Goal: Task Accomplishment & Management: Use online tool/utility

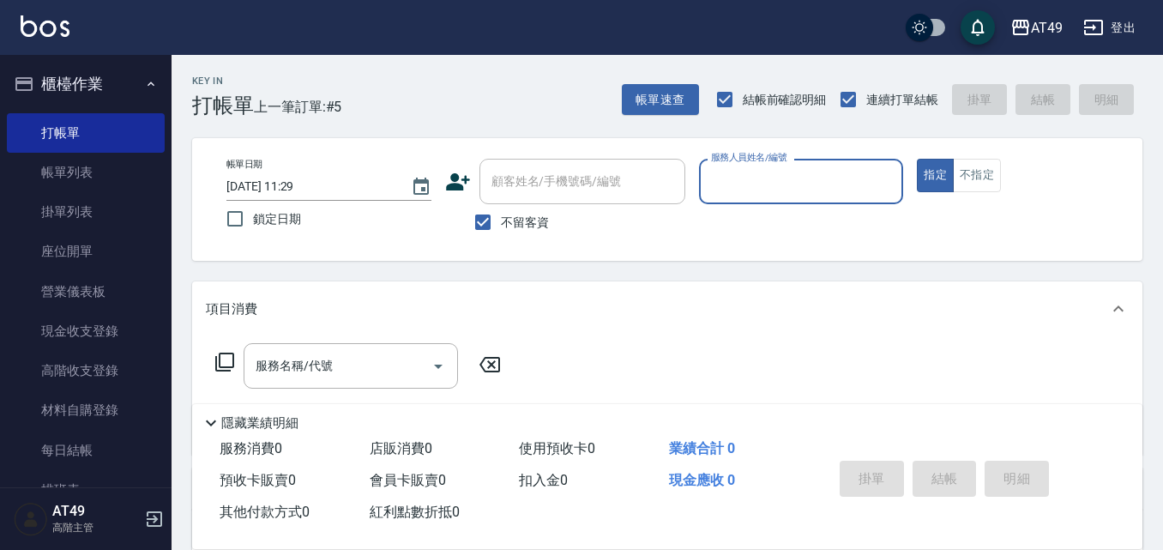
drag, startPoint x: 995, startPoint y: 178, endPoint x: 902, endPoint y: 192, distance: 93.6
click at [995, 178] on button "不指定" at bounding box center [977, 175] width 48 height 33
click at [773, 192] on input "服務人員姓名/編號" at bounding box center [802, 181] width 190 height 30
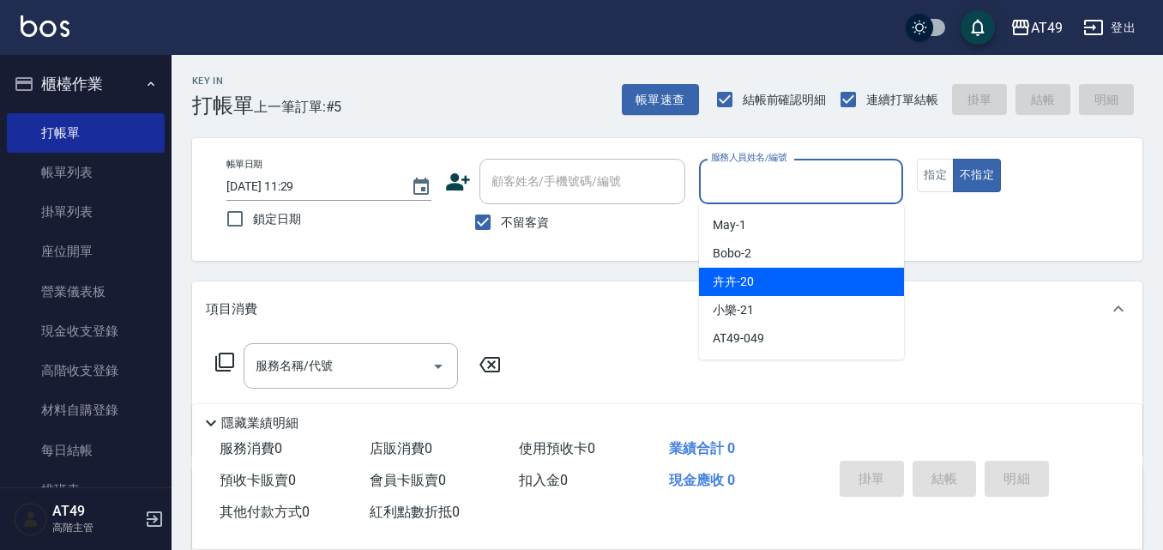
click at [743, 272] on div "卉卉 -20" at bounding box center [801, 282] width 205 height 28
type input "卉卉-20"
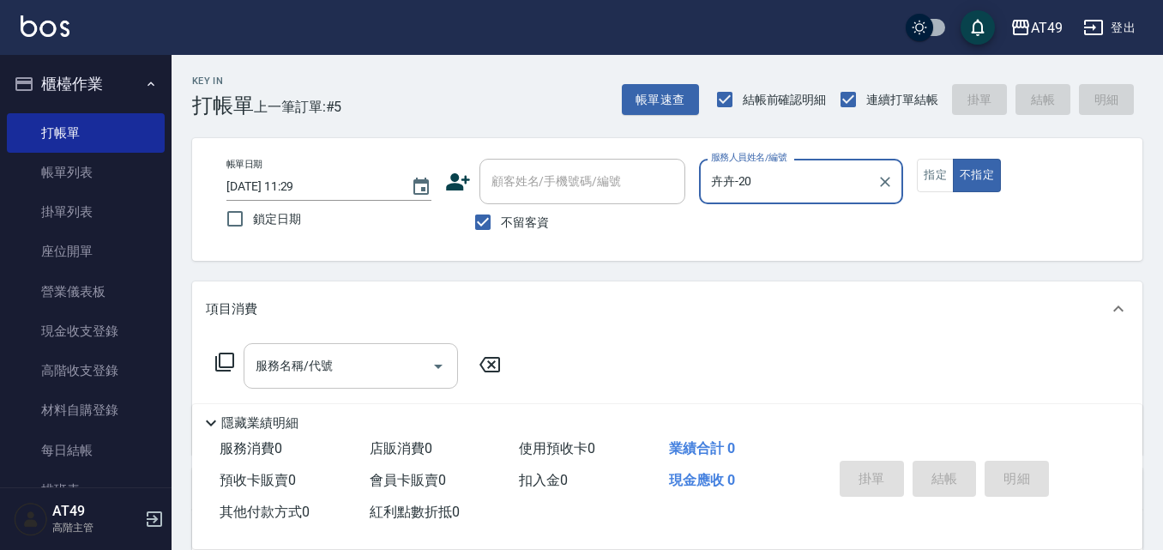
click at [308, 365] on div "服務名稱/代號 服務名稱/代號" at bounding box center [351, 365] width 214 height 45
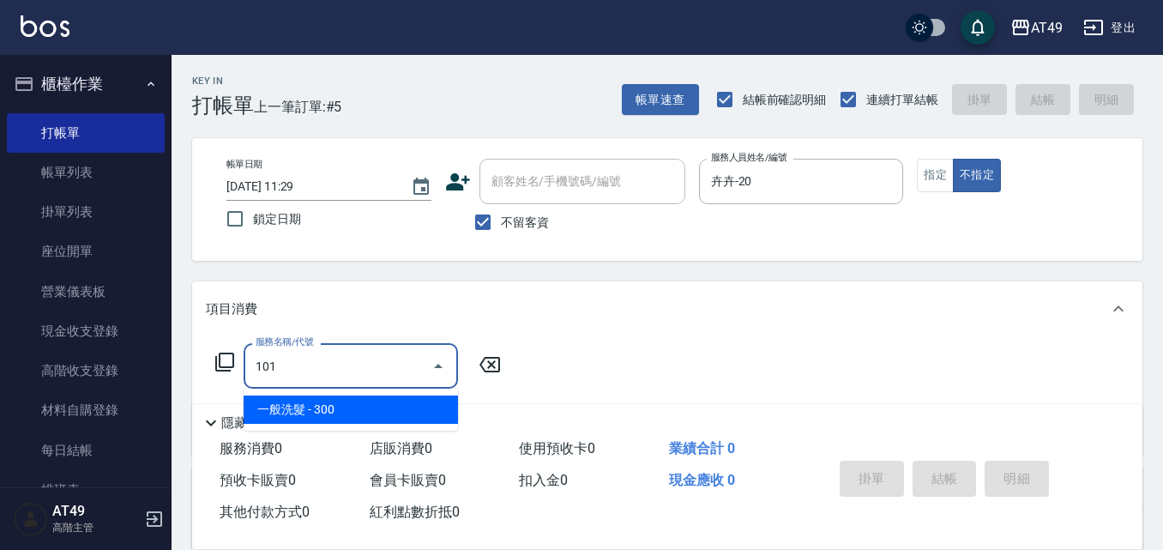
click at [338, 405] on span "一般洗髮 - 300" at bounding box center [351, 409] width 214 height 28
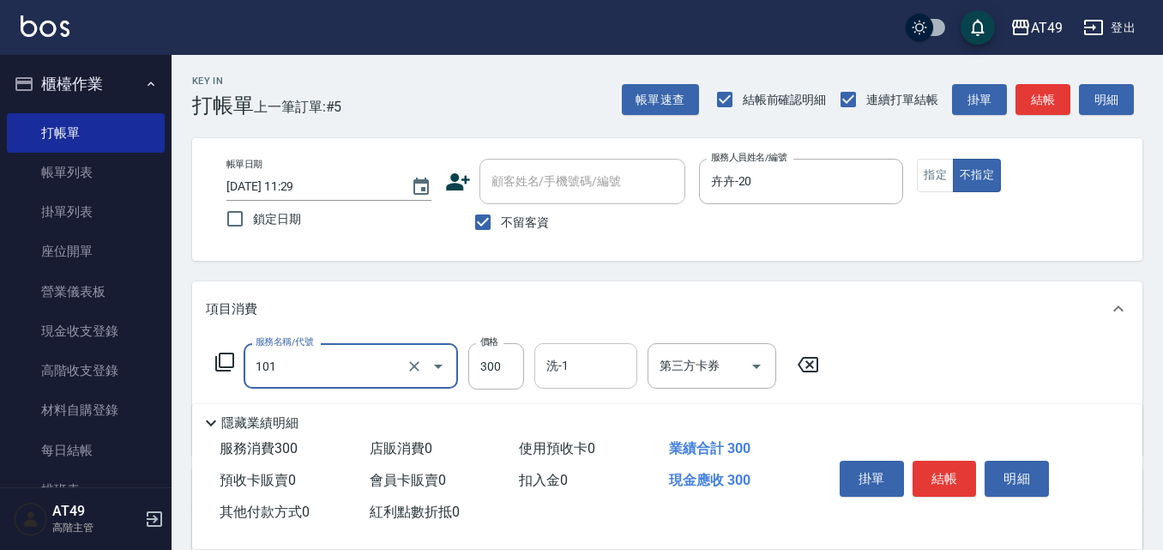
type input "一般洗髮(101)"
click at [612, 371] on input "洗-1" at bounding box center [585, 366] width 87 height 30
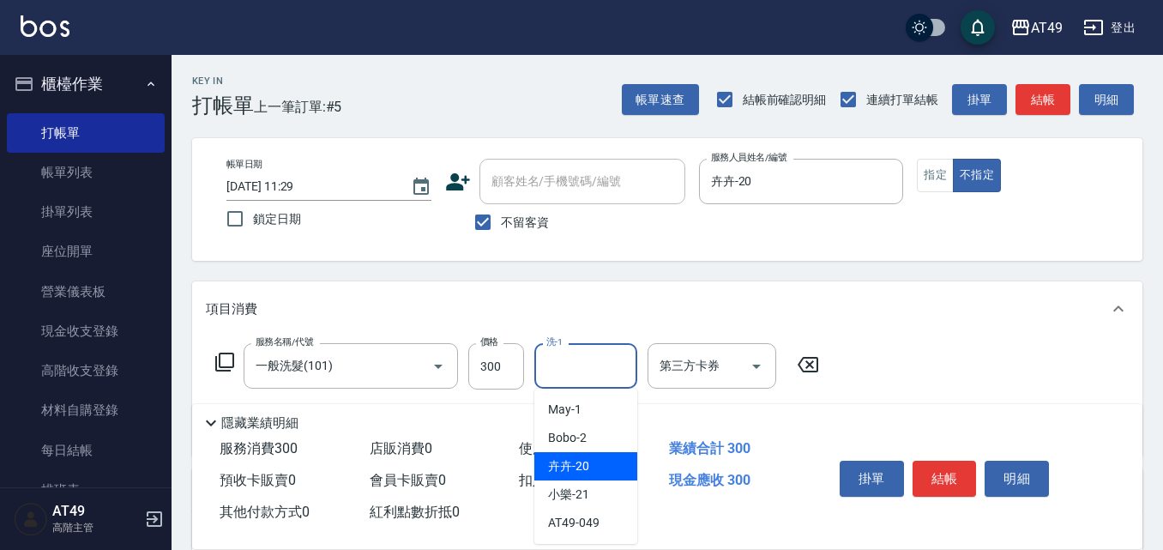
click at [597, 475] on div "卉卉 -20" at bounding box center [585, 466] width 103 height 28
type input "卉卉-20"
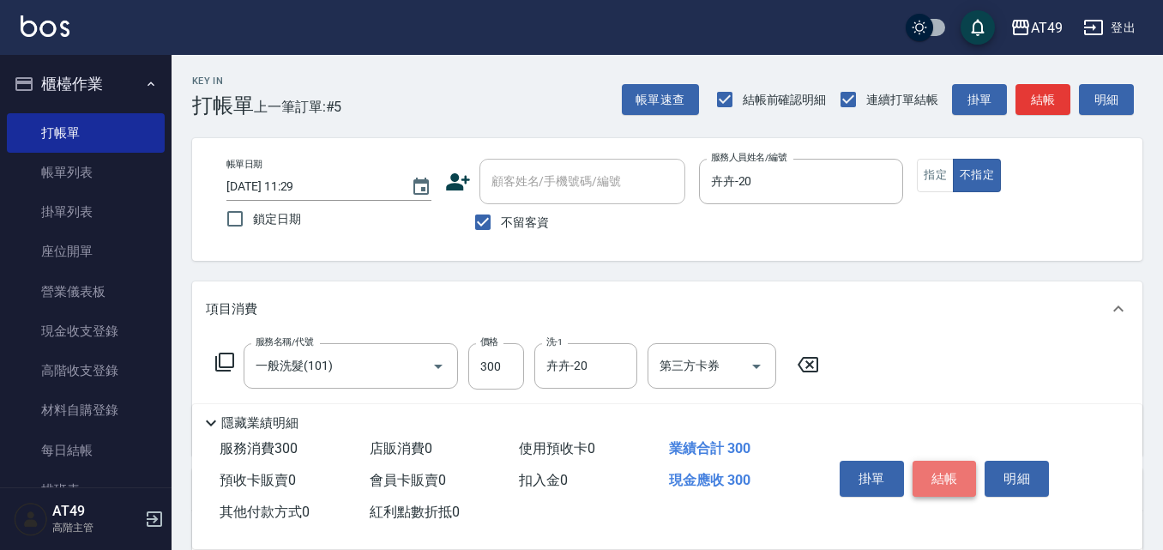
click at [941, 469] on button "結帳" at bounding box center [945, 479] width 64 height 36
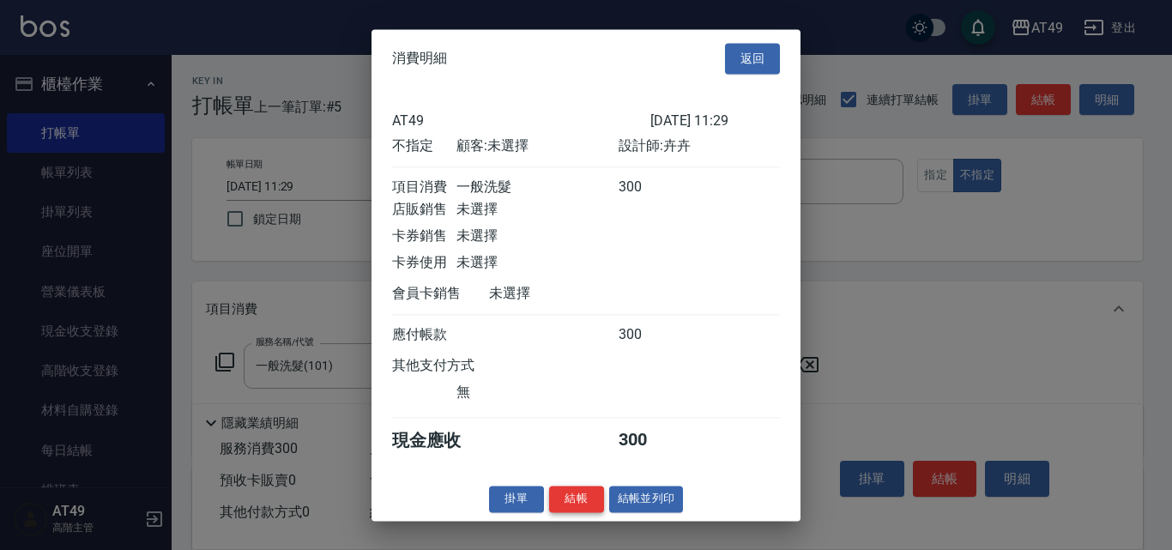
click at [564, 512] on button "結帳" at bounding box center [576, 498] width 55 height 27
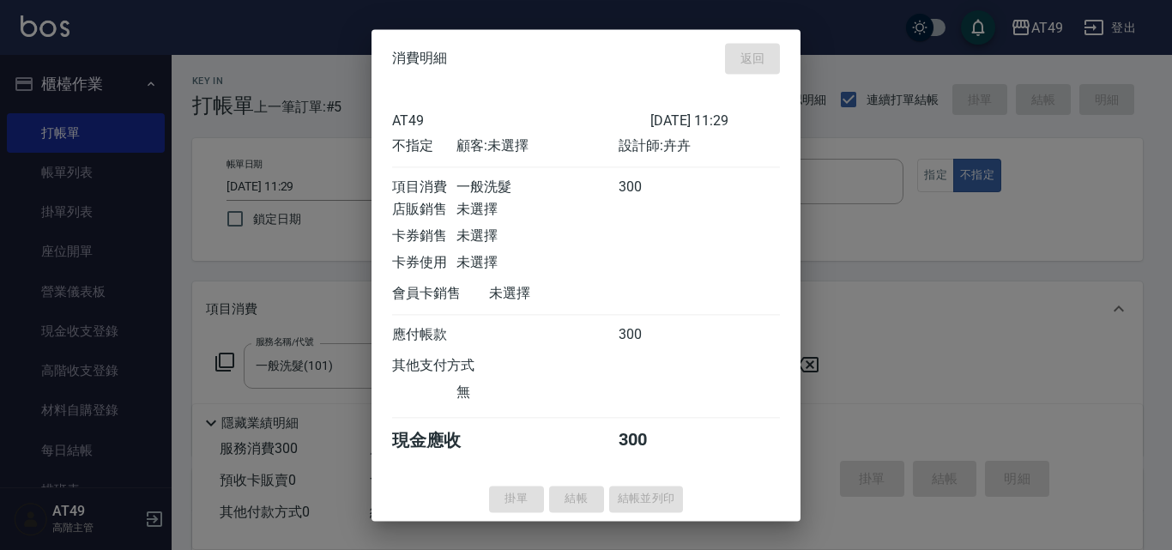
type input "[DATE] 12:31"
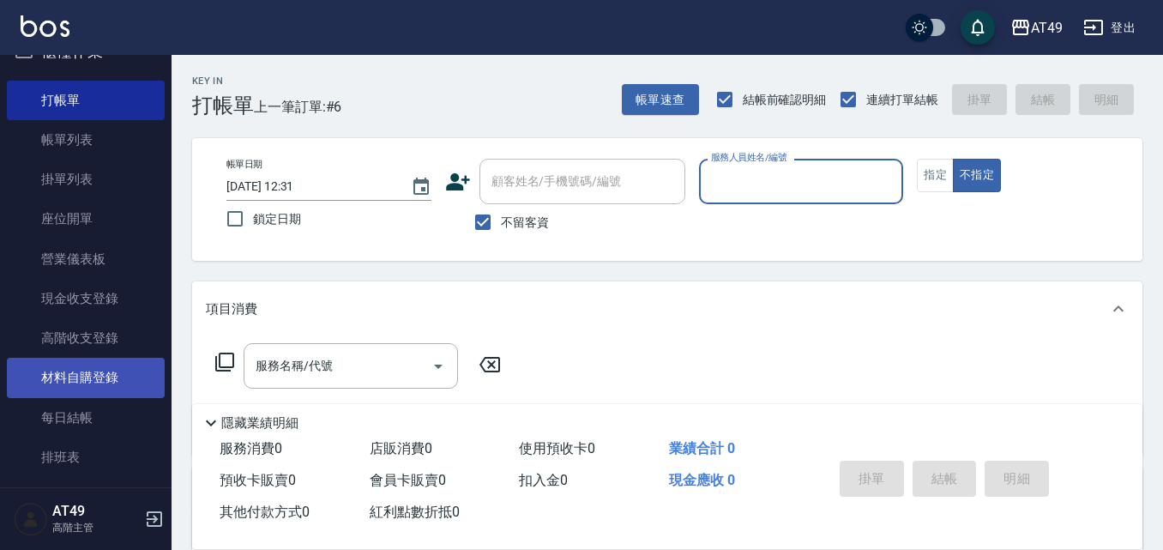
scroll to position [257, 0]
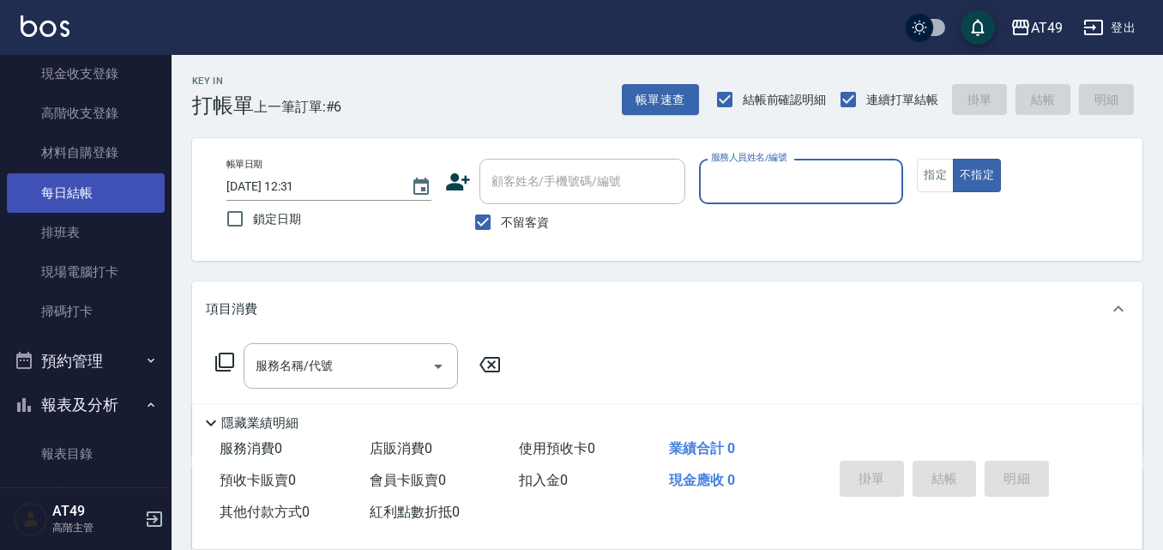
click at [111, 200] on link "每日結帳" at bounding box center [86, 192] width 158 height 39
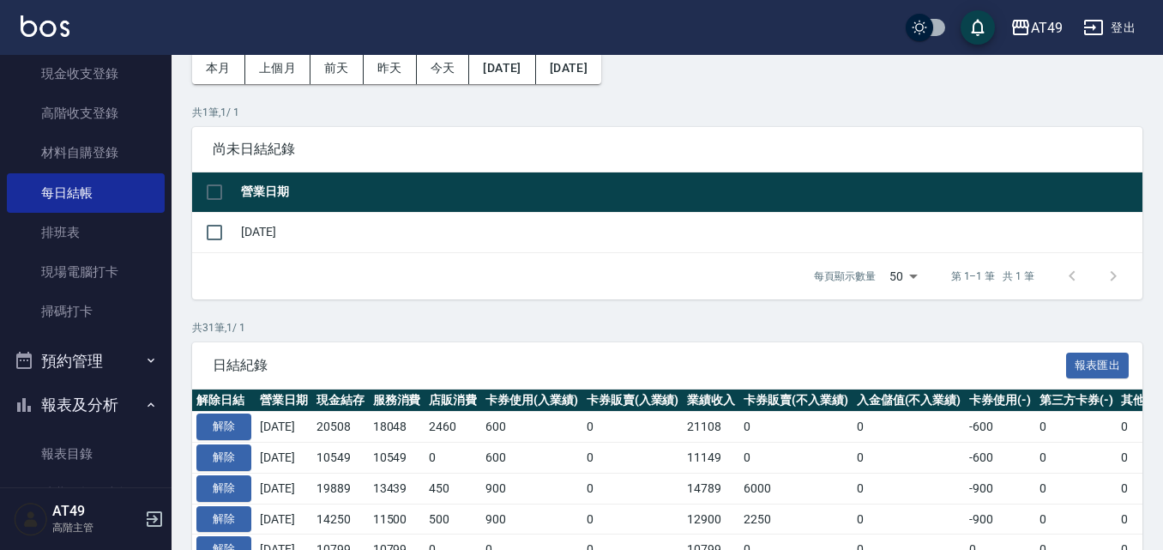
scroll to position [257, 0]
